Goal: Information Seeking & Learning: Learn about a topic

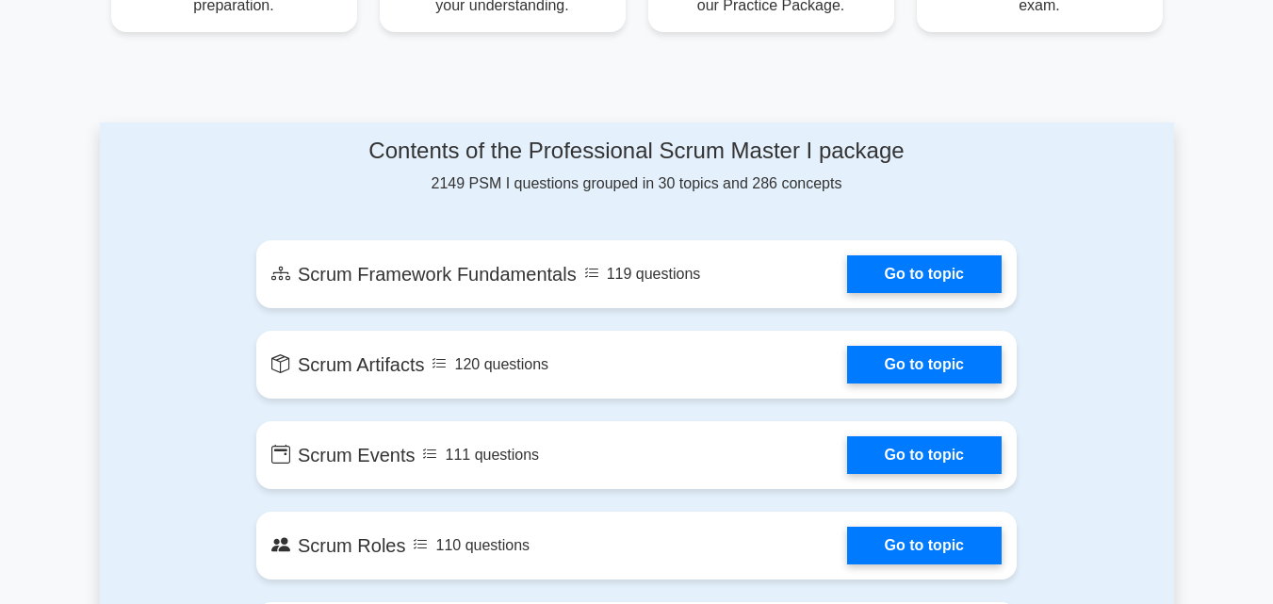
scroll to position [915, 0]
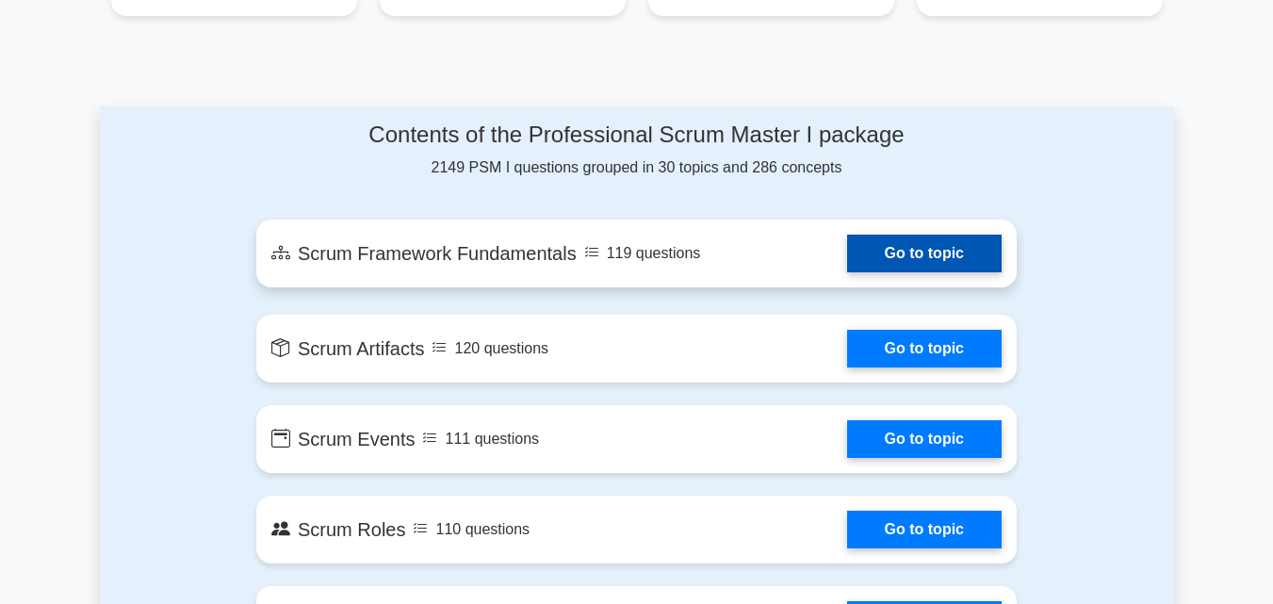
click at [918, 263] on link "Go to topic" at bounding box center [924, 254] width 155 height 38
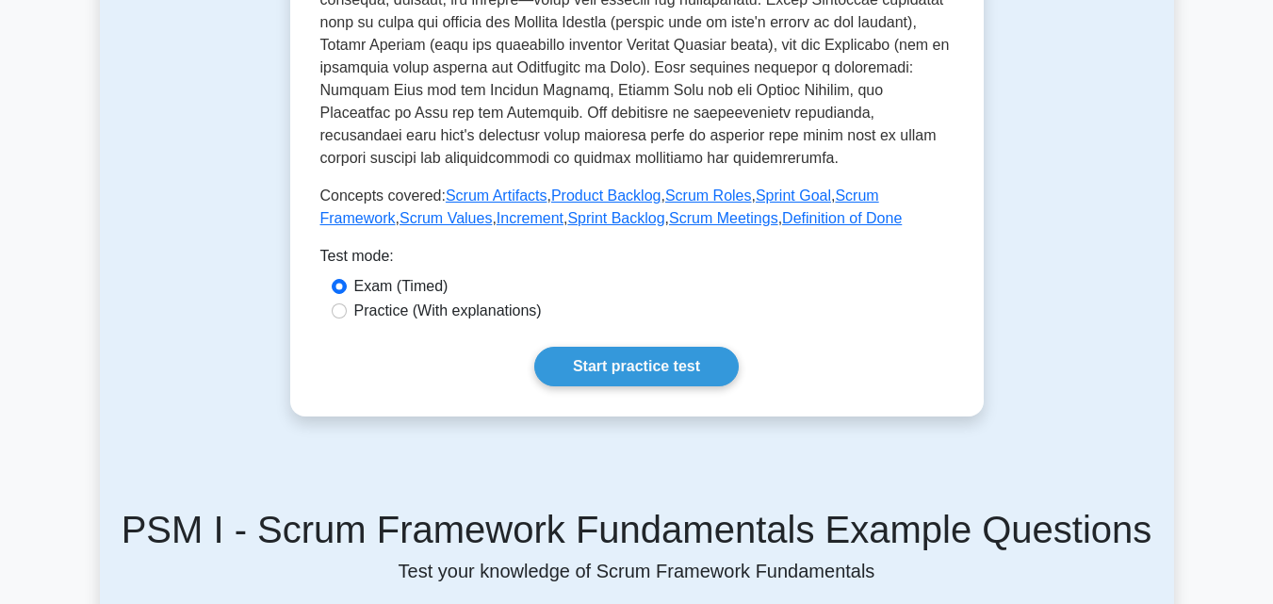
scroll to position [782, 0]
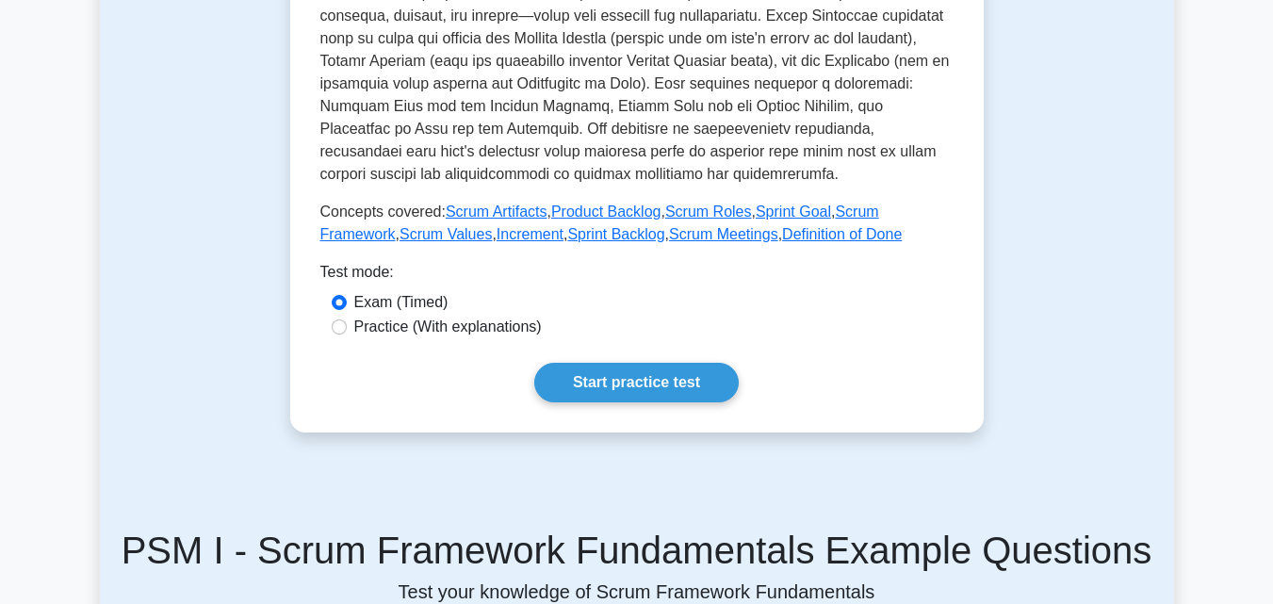
click at [475, 316] on label "Practice (With explanations)" at bounding box center [447, 327] width 187 height 23
click at [347, 319] on input "Practice (With explanations)" at bounding box center [339, 326] width 15 height 15
radio input "true"
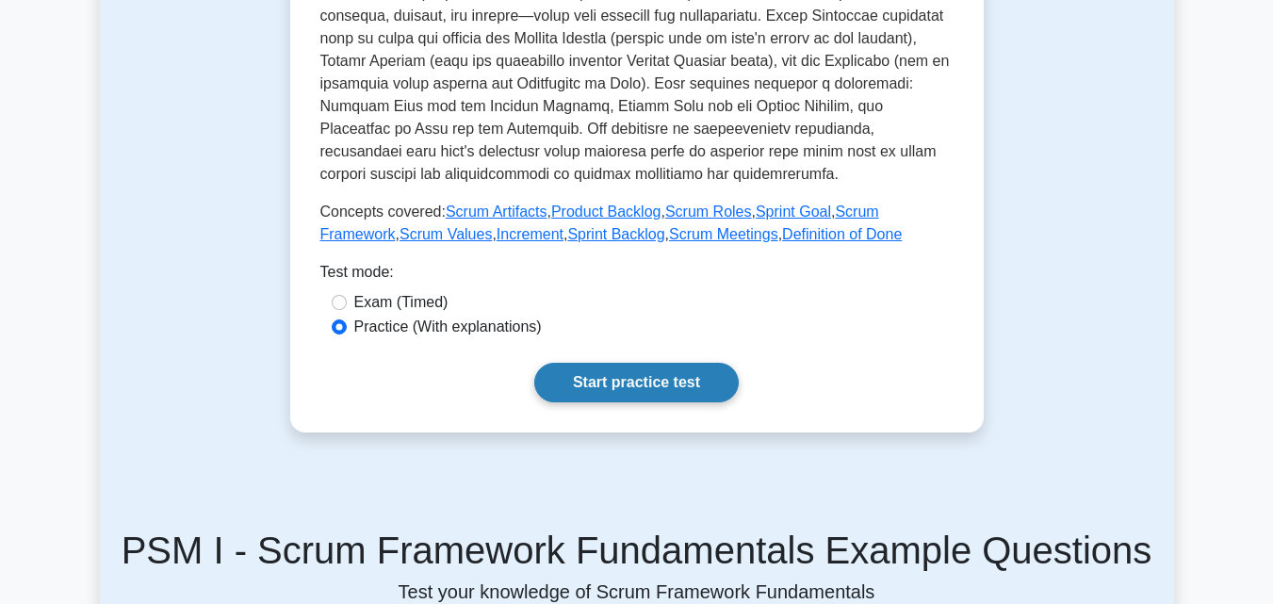
click at [601, 369] on link "Start practice test" at bounding box center [636, 383] width 204 height 40
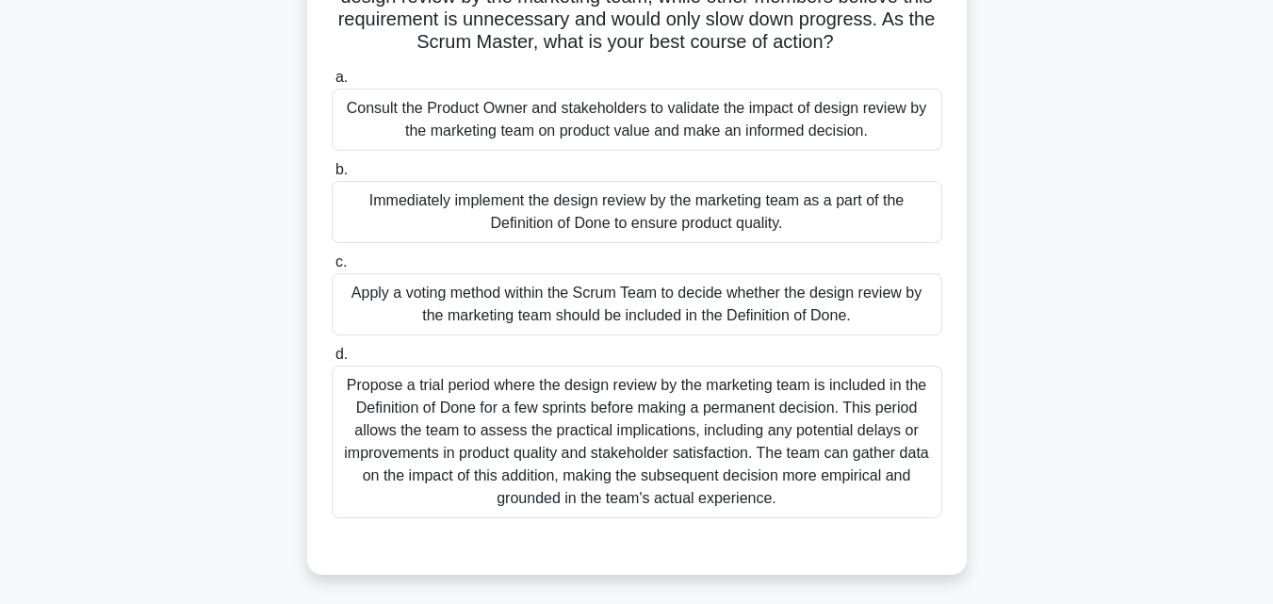
scroll to position [220, 0]
click at [656, 437] on div "Propose a trial period where the design review by the marketing team is include…" at bounding box center [637, 440] width 611 height 153
click at [332, 359] on input "d. Propose a trial period where the design review by the marketing team is incl…" at bounding box center [332, 353] width 0 height 12
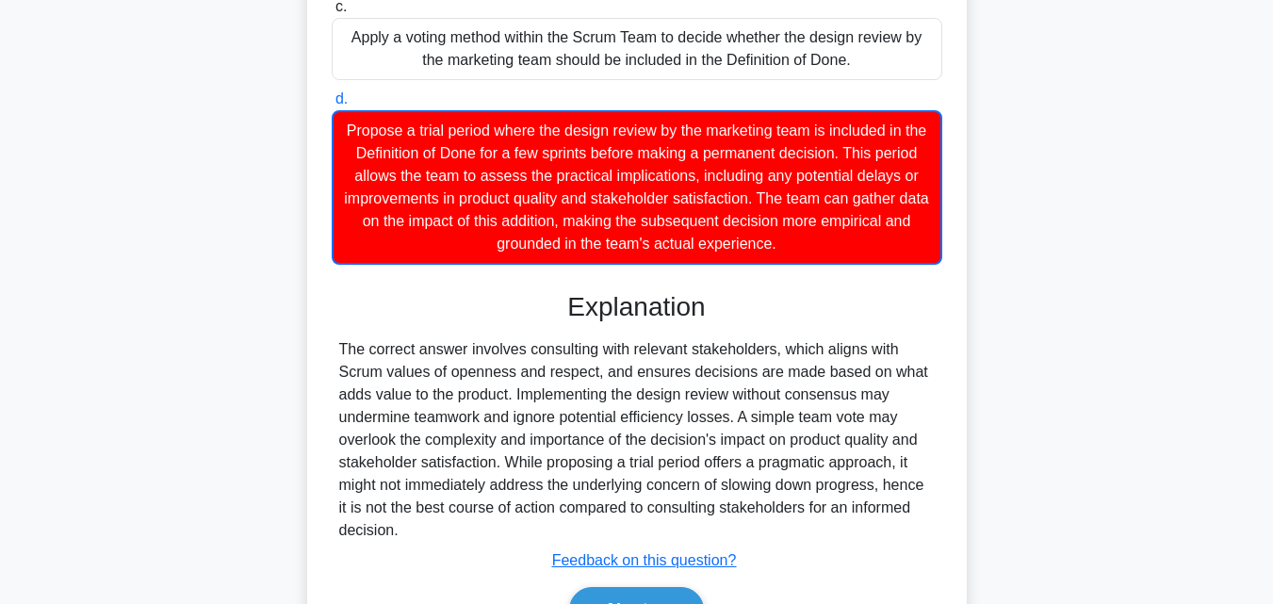
scroll to position [561, 0]
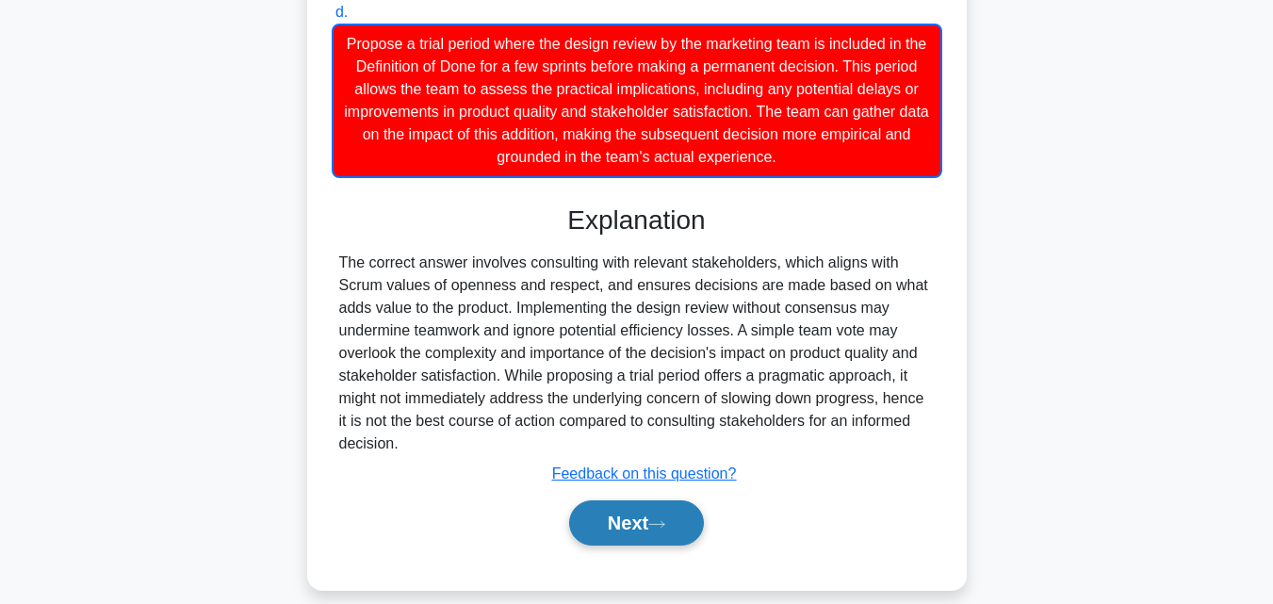
click at [682, 509] on button "Next" at bounding box center [636, 522] width 135 height 45
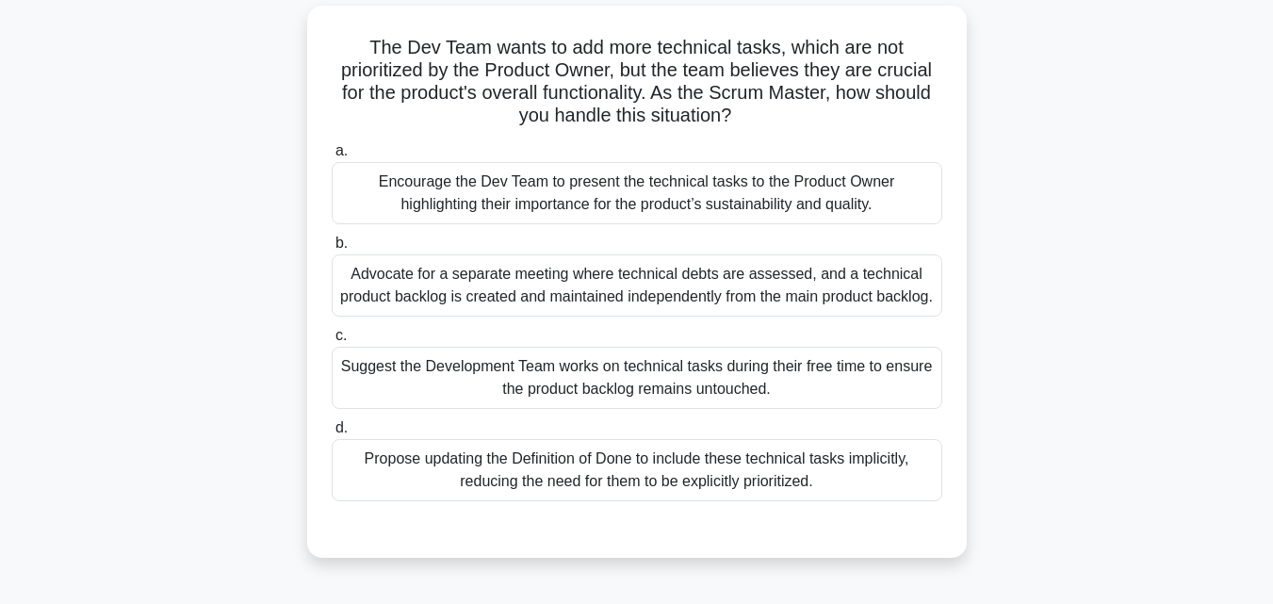
scroll to position [139, 0]
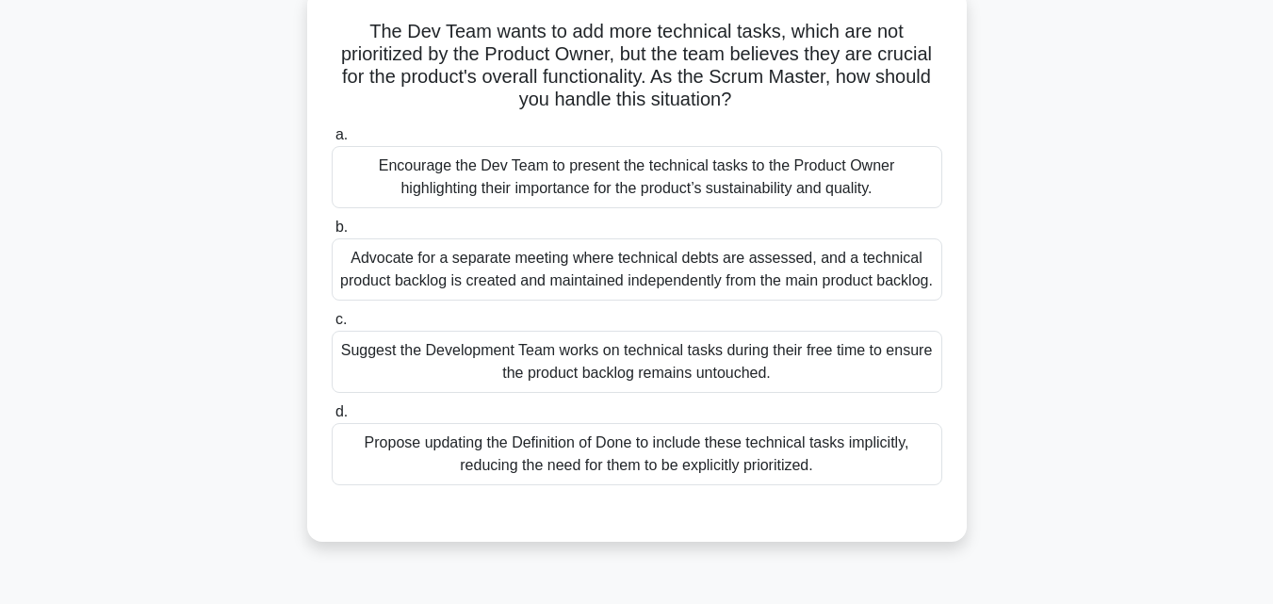
click at [734, 390] on div "Suggest the Development Team works on technical tasks during their free time to…" at bounding box center [637, 362] width 611 height 62
click at [332, 326] on input "c. Suggest the Development Team works on technical tasks during their free time…" at bounding box center [332, 320] width 0 height 12
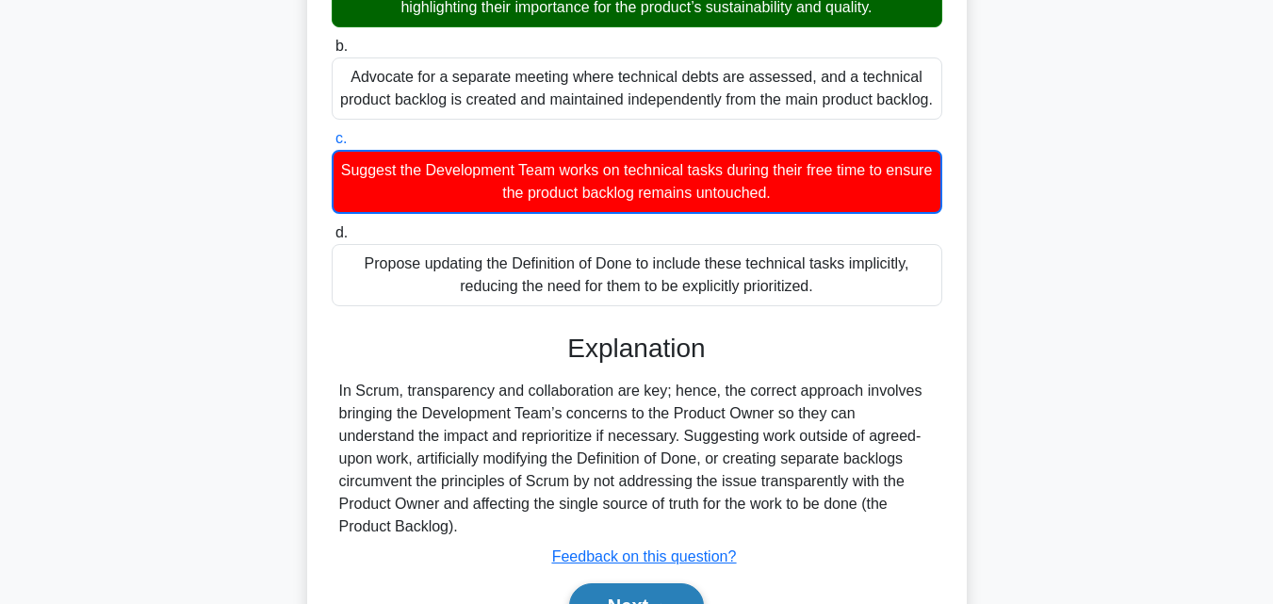
scroll to position [414, 0]
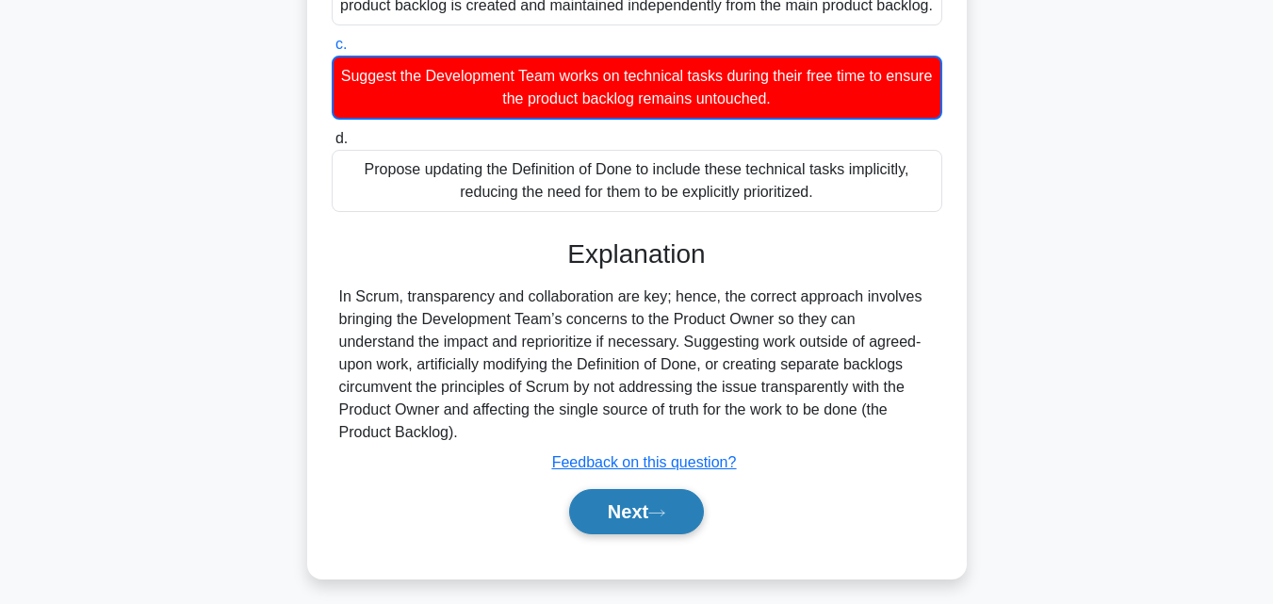
click at [644, 500] on button "Next" at bounding box center [636, 511] width 135 height 45
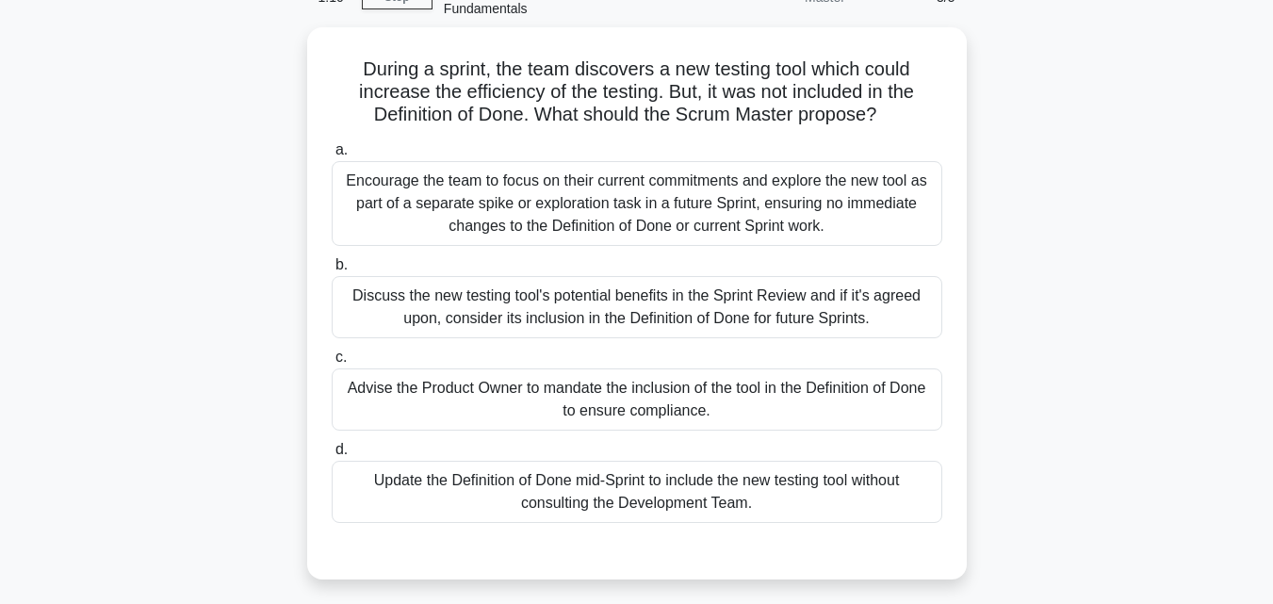
scroll to position [0, 0]
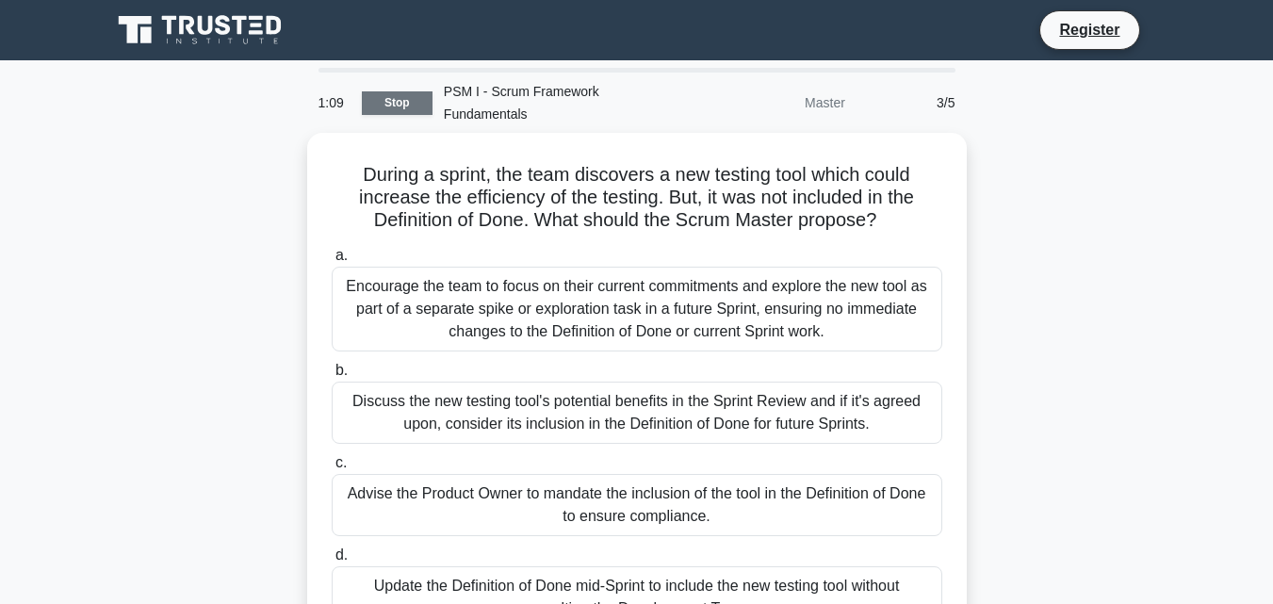
click at [402, 93] on link "Stop" at bounding box center [397, 103] width 71 height 24
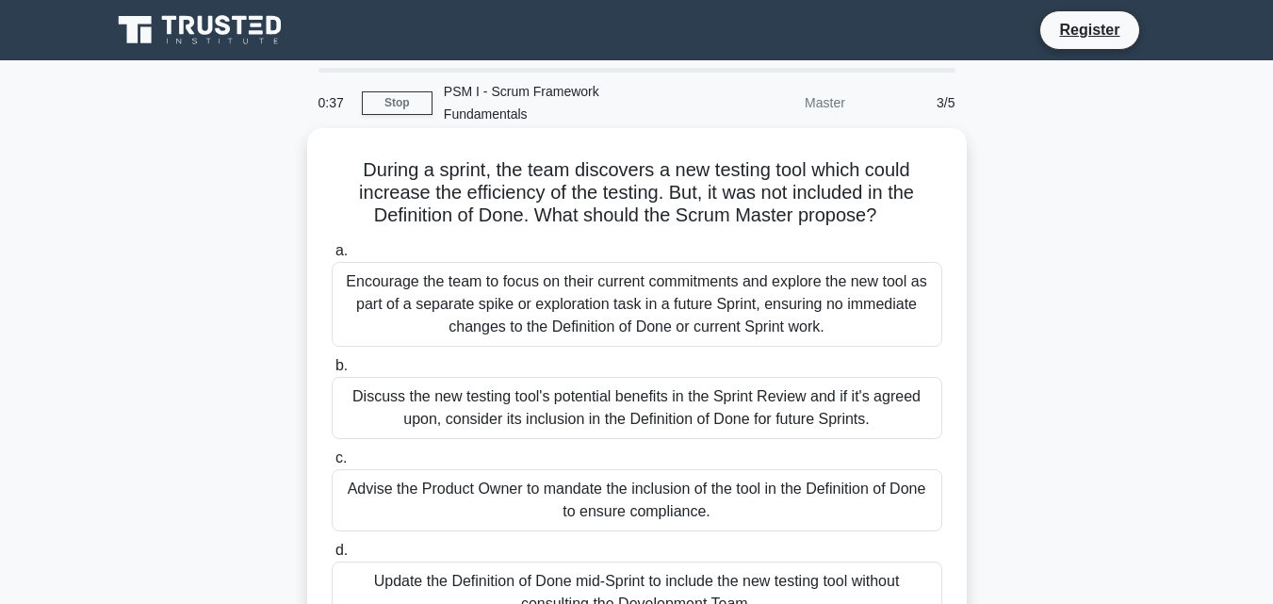
click at [434, 262] on div "Encourage the team to focus on their current commitments and explore the new to…" at bounding box center [637, 304] width 611 height 85
click at [332, 257] on input "a. Encourage the team to focus on their current commitments and explore the new…" at bounding box center [332, 251] width 0 height 12
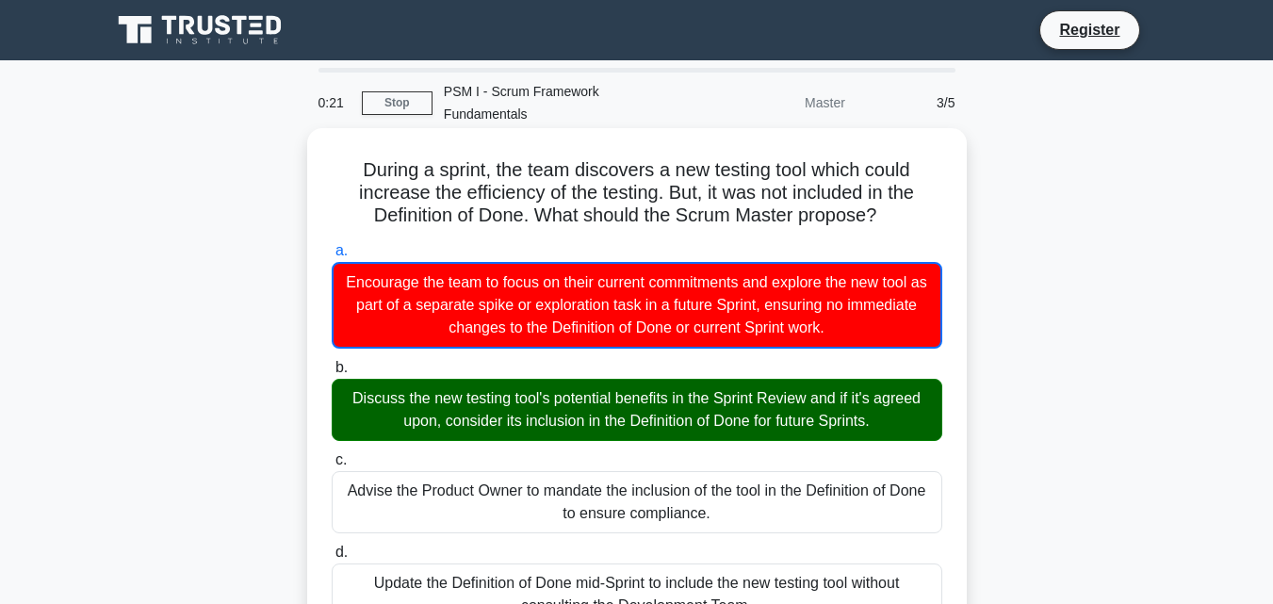
scroll to position [470, 0]
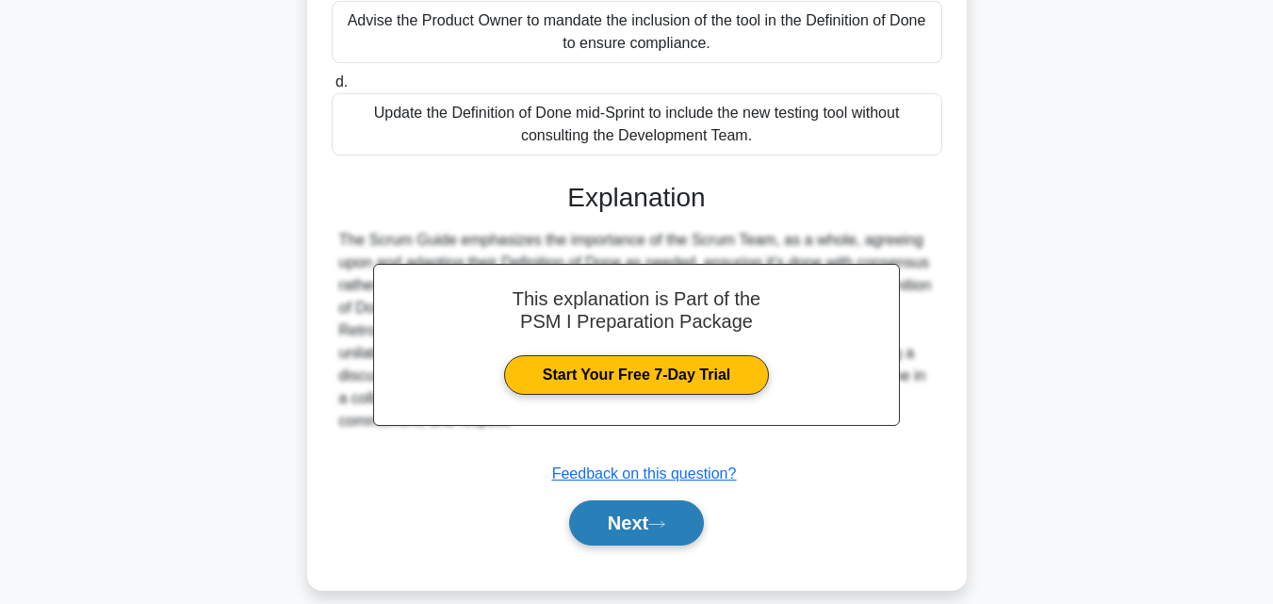
click at [664, 521] on icon at bounding box center [656, 524] width 15 height 6
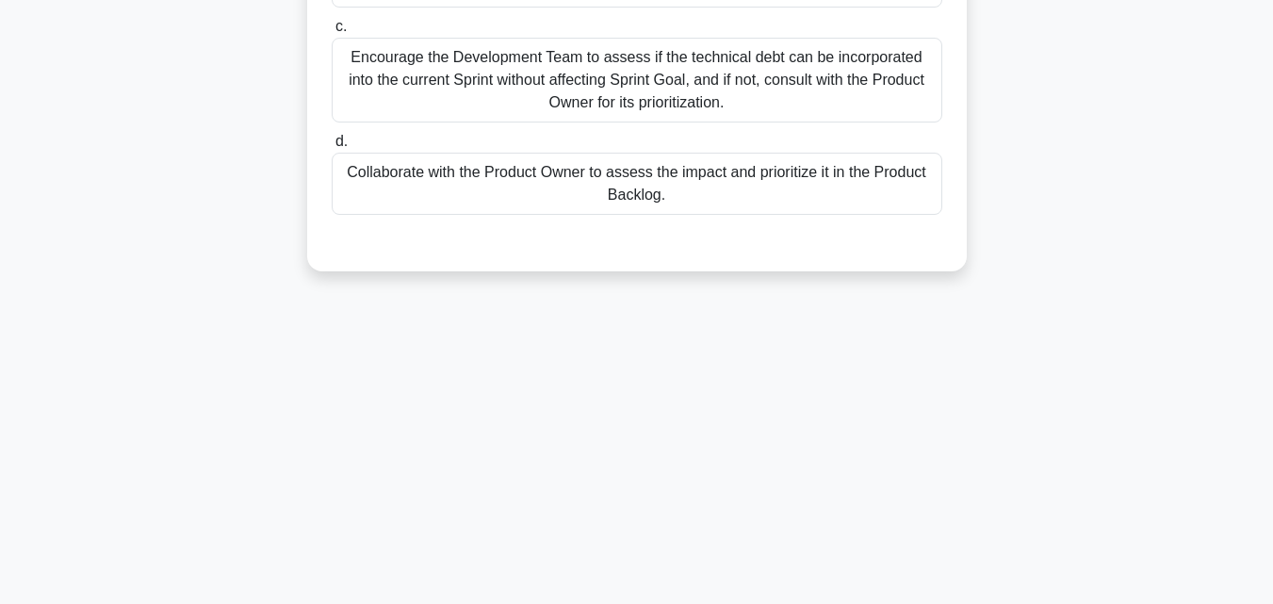
scroll to position [0, 0]
